Goal: Information Seeking & Learning: Learn about a topic

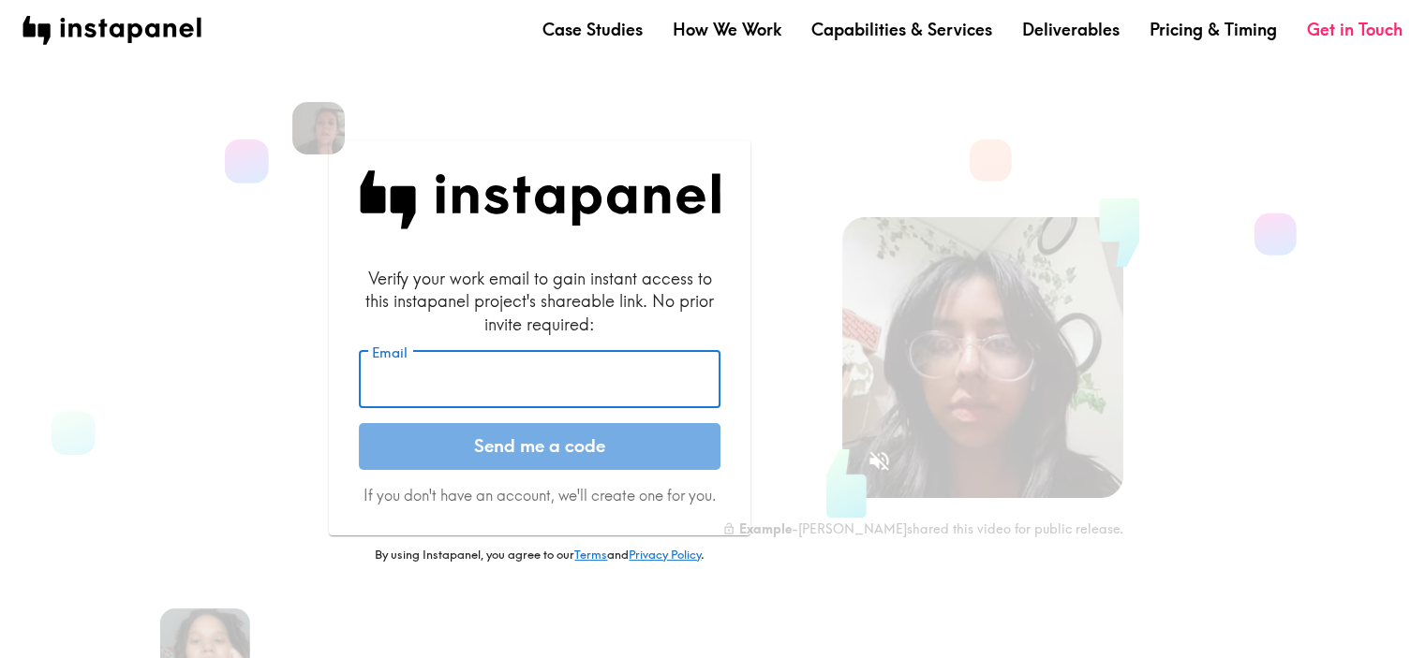
click at [498, 389] on input "Email" at bounding box center [540, 380] width 362 height 58
type input "[EMAIL_ADDRESS][DOMAIN_NAME]"
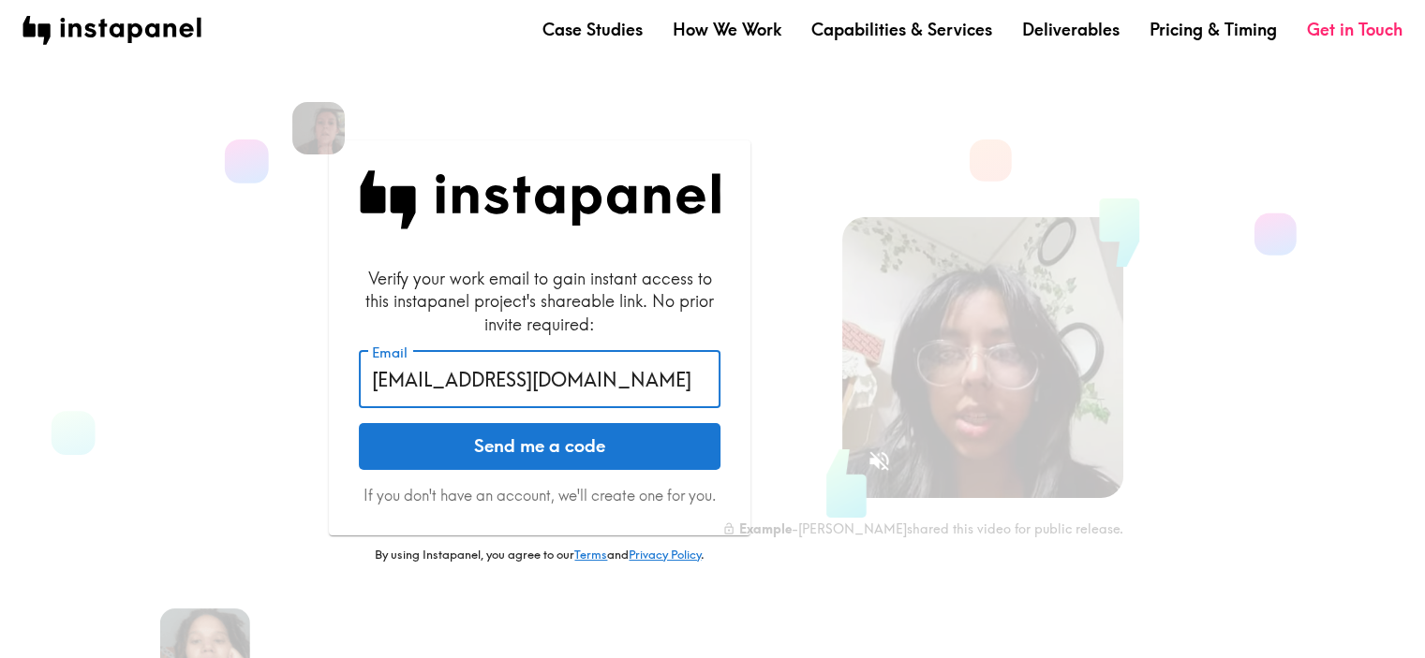
click at [518, 452] on button "Send me a code" at bounding box center [540, 446] width 362 height 47
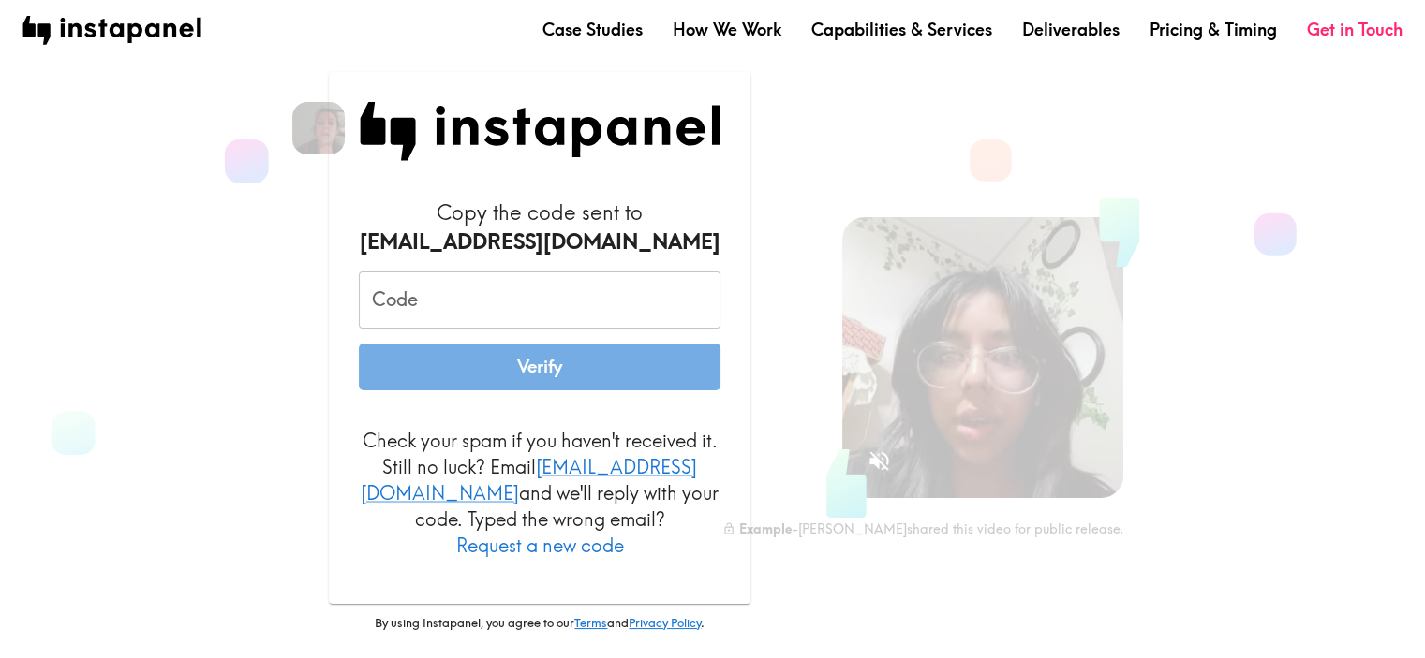
click at [465, 325] on input "Code" at bounding box center [540, 301] width 362 height 58
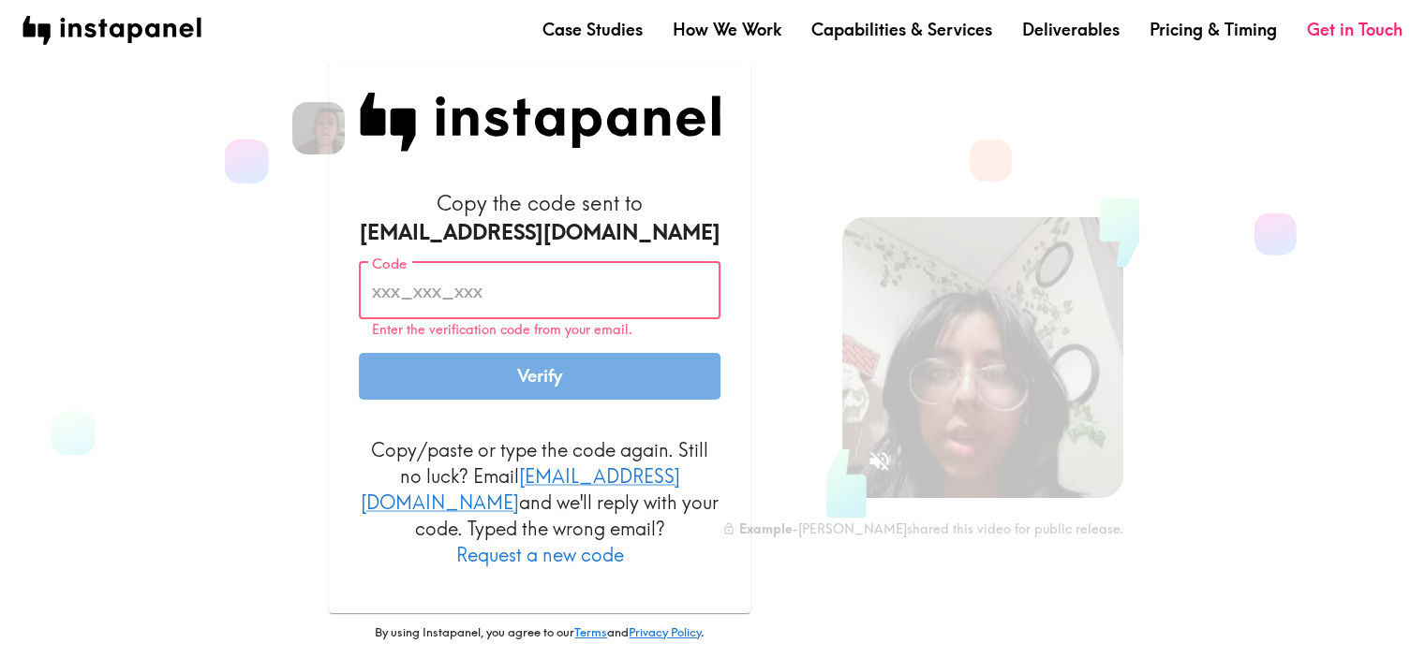
click at [531, 310] on input "Code" at bounding box center [540, 291] width 362 height 58
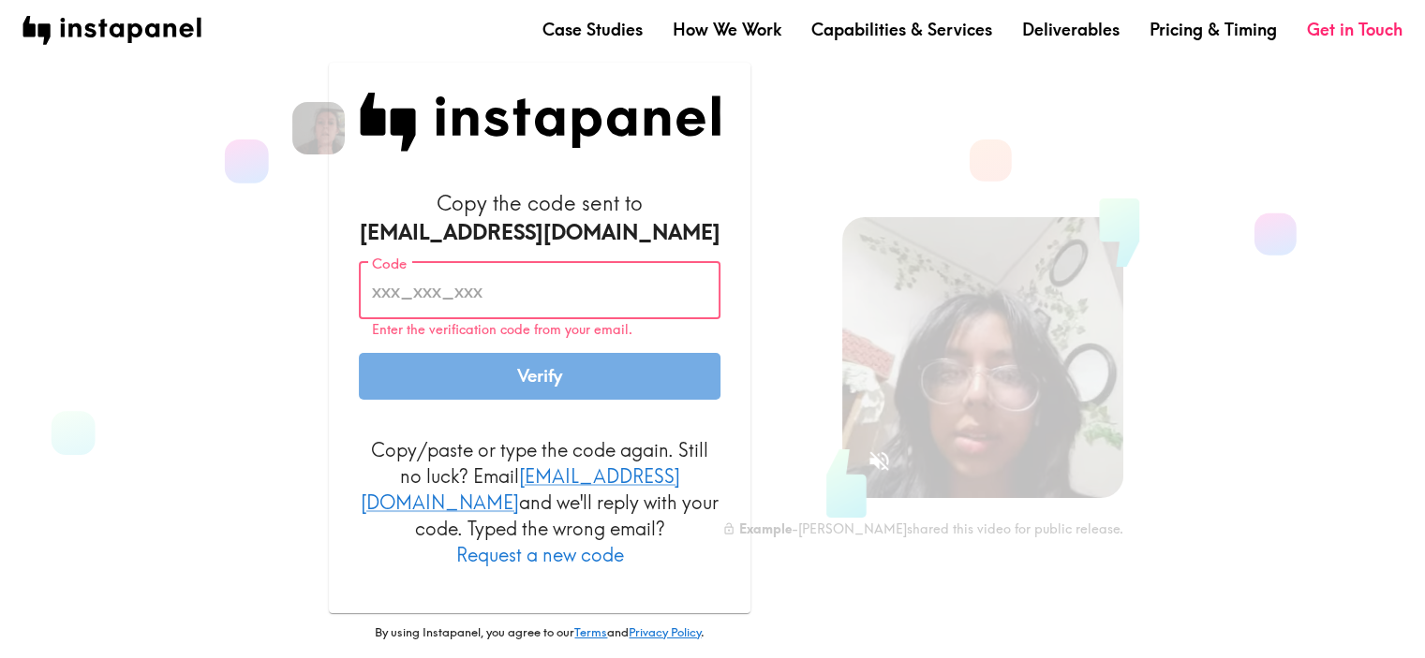
paste input "yk6_LhM_2N7"
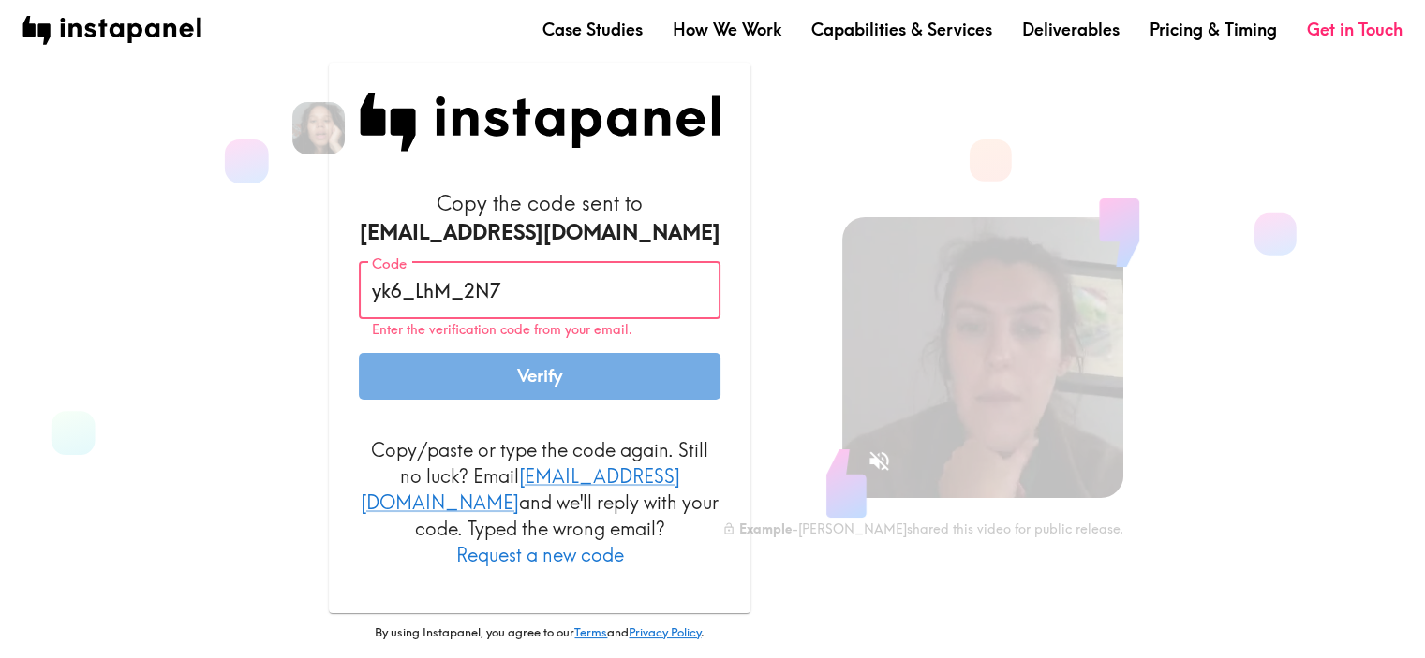
type input "yk6_LhM_2N7"
click at [419, 385] on button "Verify" at bounding box center [540, 376] width 362 height 47
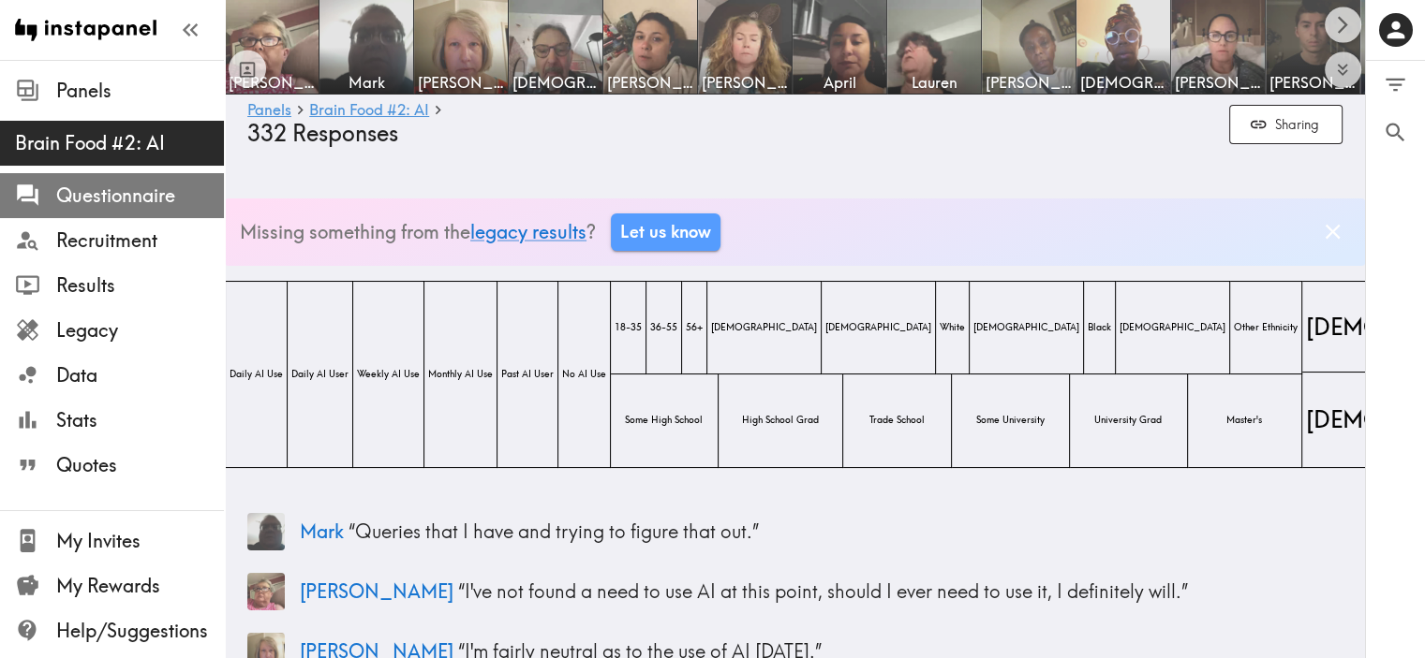
click at [131, 190] on span "Questionnaire" at bounding box center [140, 196] width 168 height 26
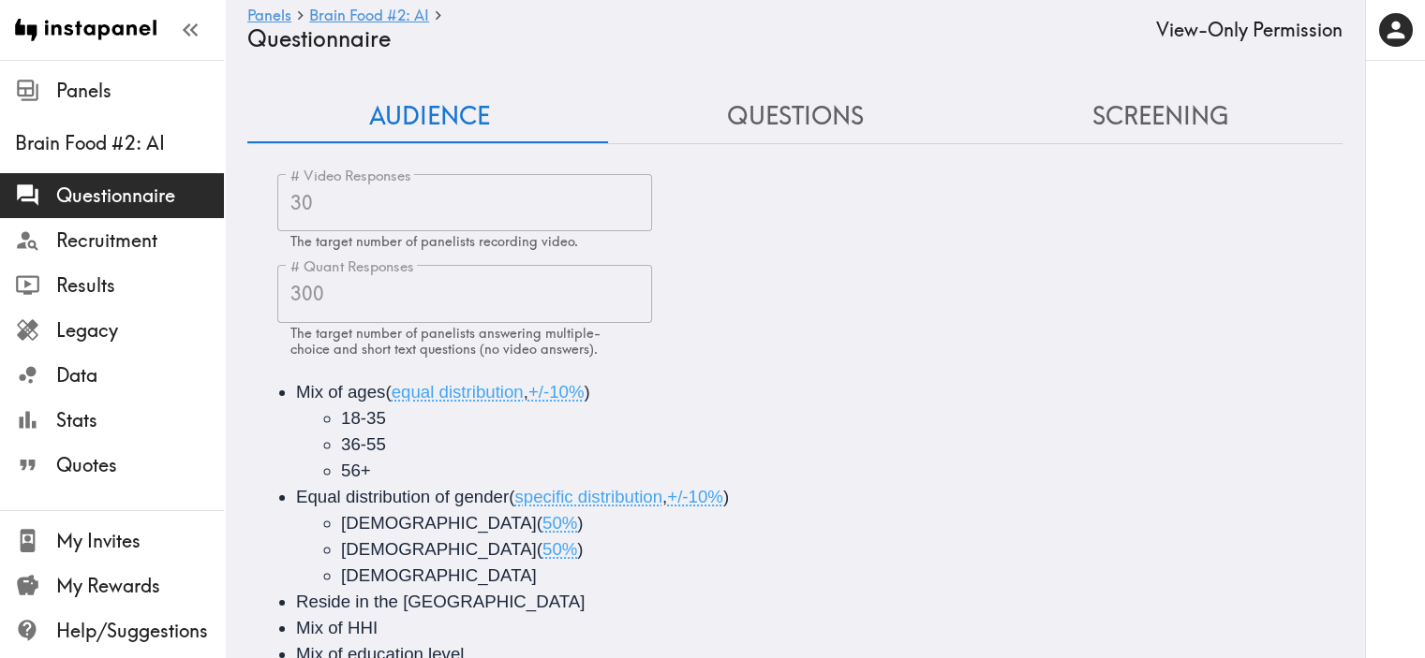
click at [804, 119] on button "Questions" at bounding box center [795, 116] width 365 height 53
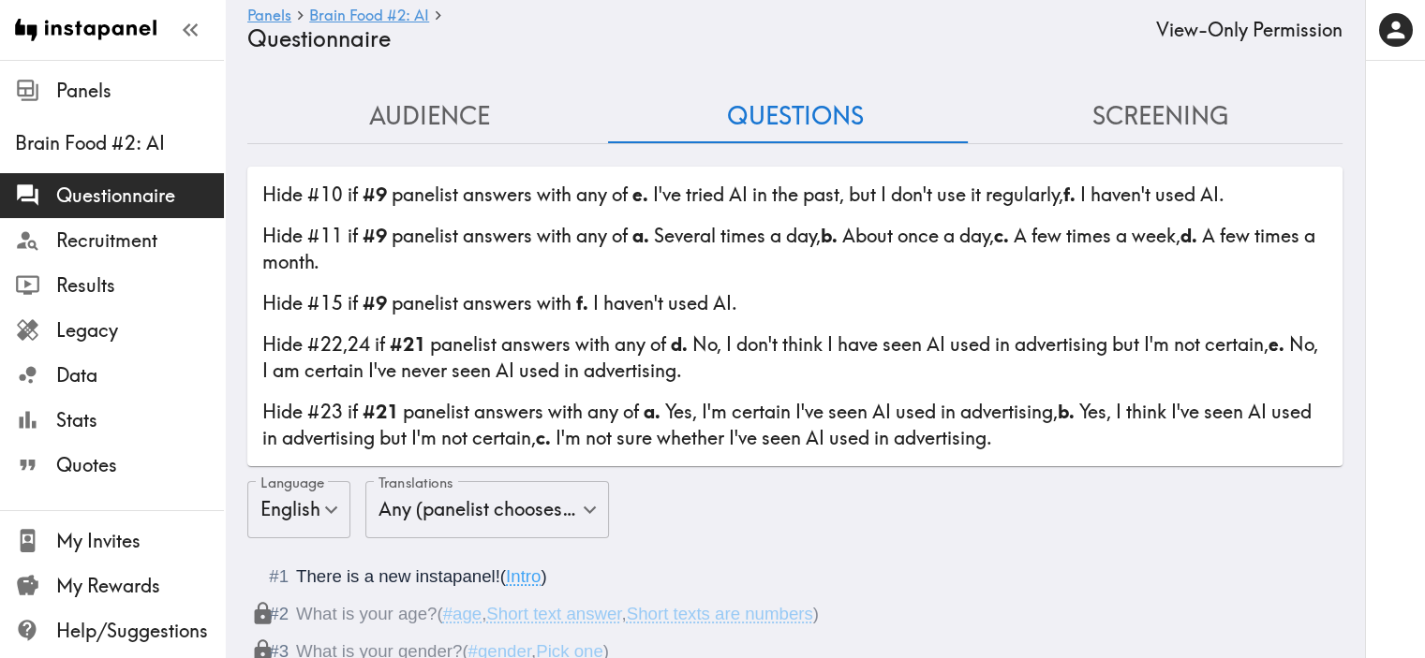
click at [1183, 108] on button "Screening" at bounding box center [1159, 116] width 365 height 53
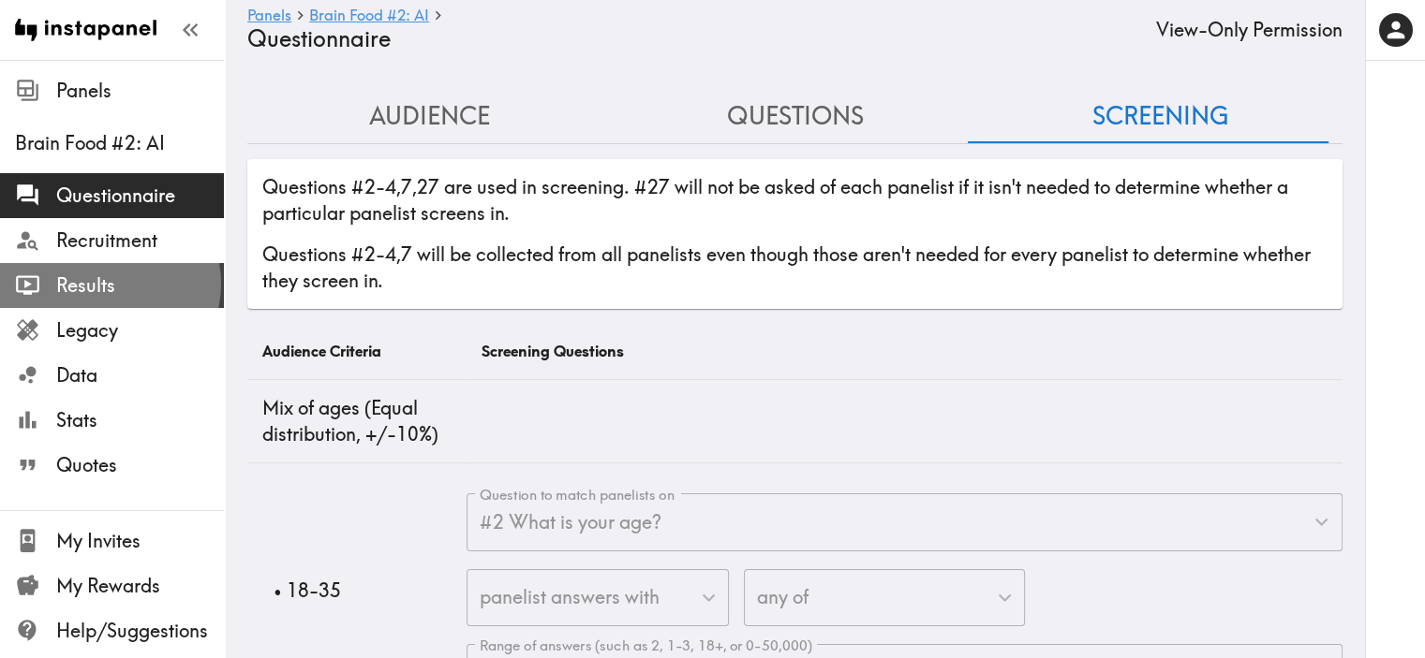
click at [109, 284] on span "Results" at bounding box center [140, 286] width 168 height 26
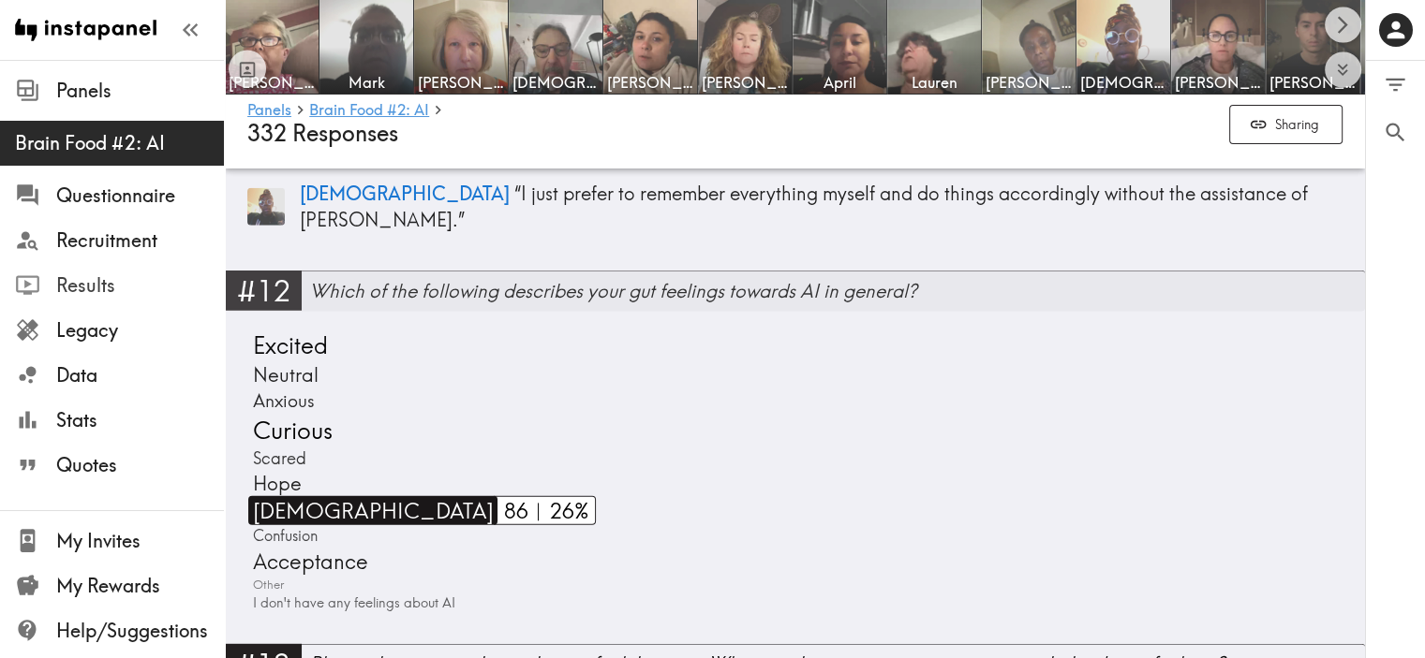
scroll to position [4964, 0]
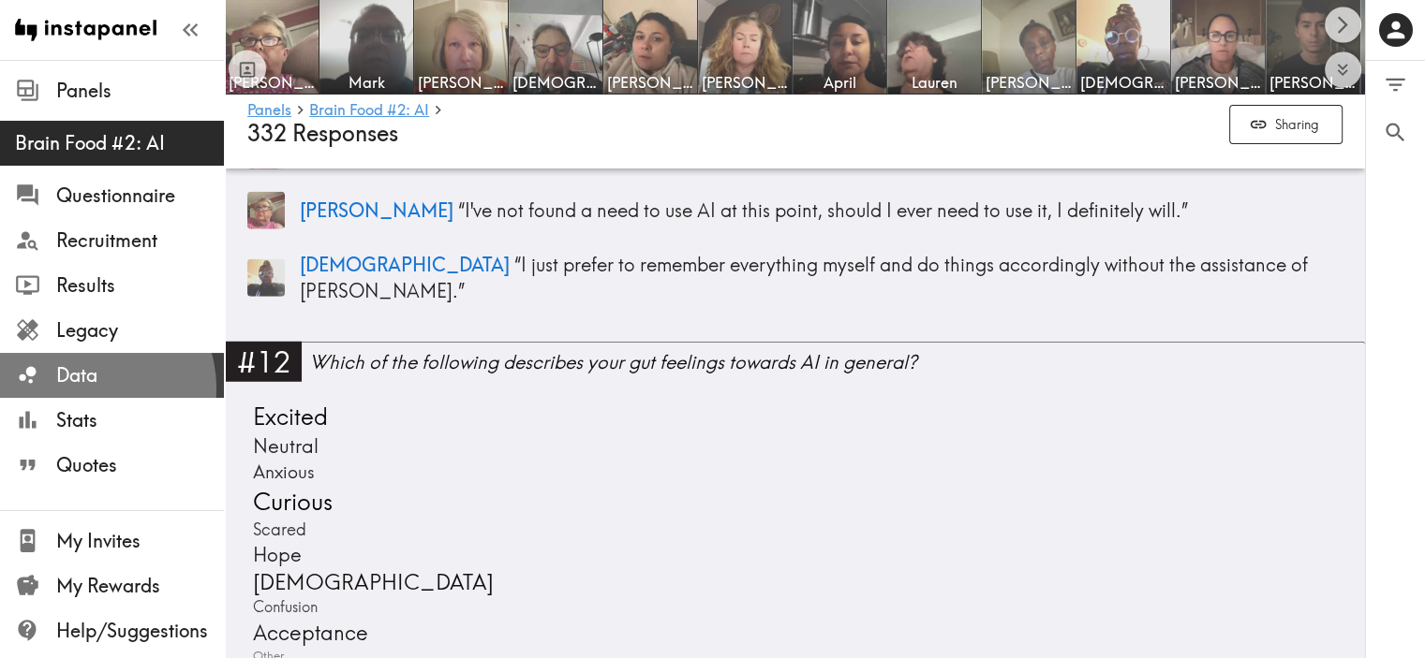
click at [93, 388] on span "Data" at bounding box center [140, 375] width 168 height 26
